Goal: Information Seeking & Learning: Learn about a topic

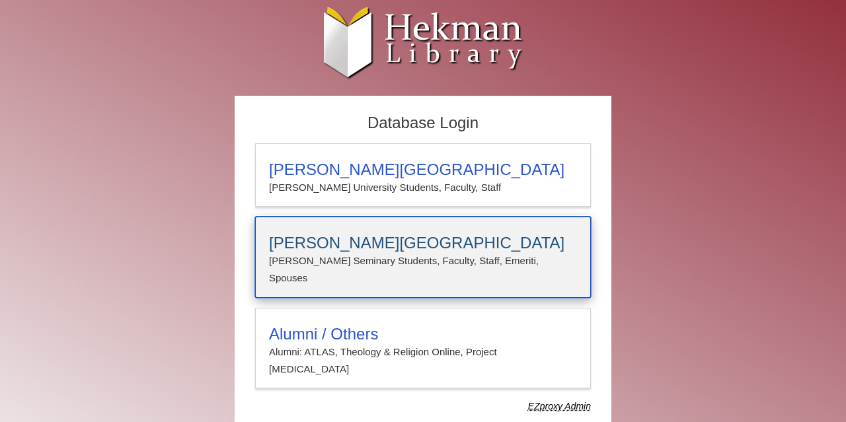
click at [397, 261] on p "[PERSON_NAME] Seminary Students, Faculty, Staff, Emeriti, Spouses" at bounding box center [423, 269] width 308 height 35
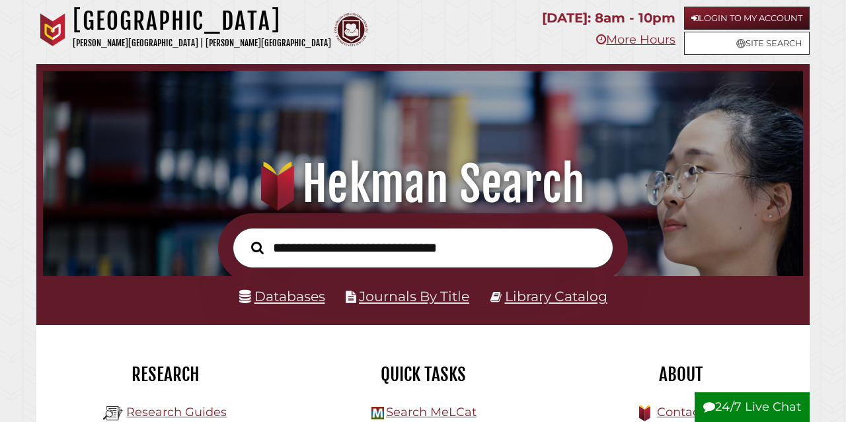
scroll to position [251, 753]
click at [758, 17] on link "Login to My Account" at bounding box center [747, 18] width 126 height 23
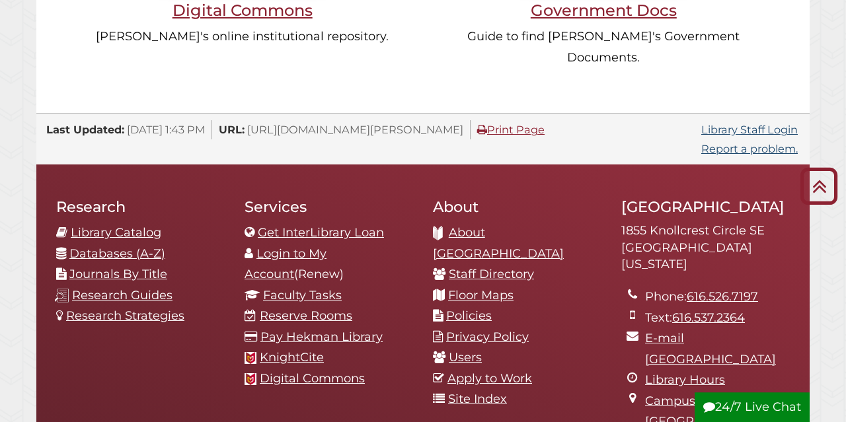
scroll to position [1295, 0]
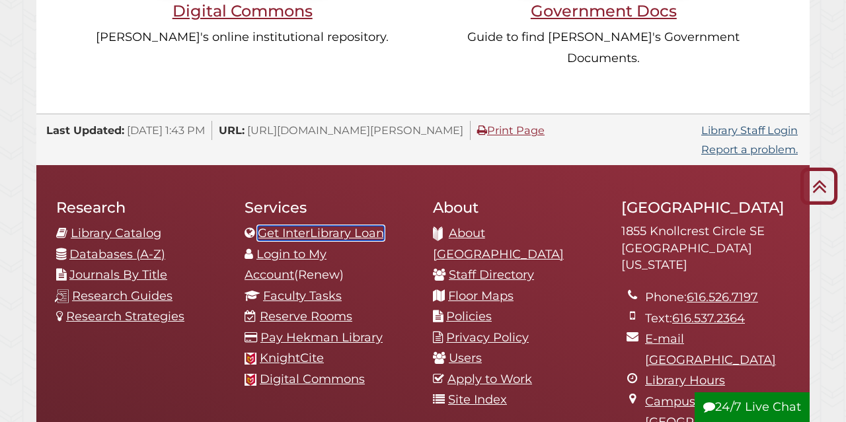
click at [351, 226] on link "Get InterLibrary Loan" at bounding box center [321, 233] width 126 height 15
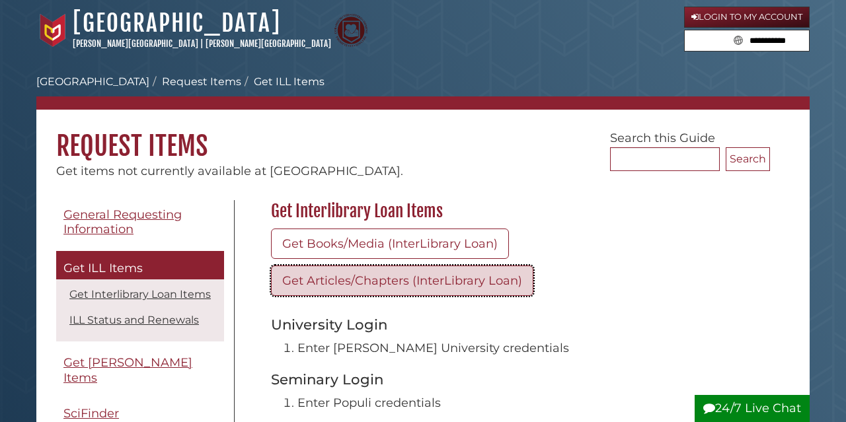
click at [365, 276] on link "Get Articles/Chapters (InterLibrary Loan)" at bounding box center [402, 281] width 262 height 30
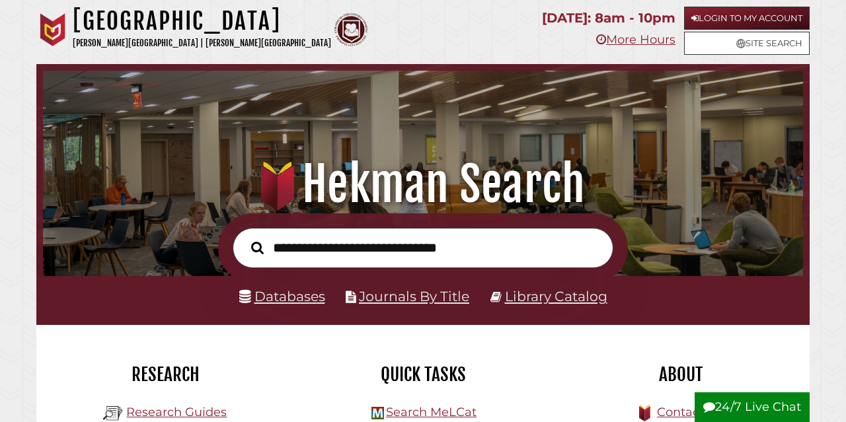
scroll to position [251, 753]
click at [367, 241] on input "text" at bounding box center [423, 248] width 381 height 40
type input "**********"
click at [244, 238] on button "Search" at bounding box center [257, 247] width 26 height 19
